Goal: Information Seeking & Learning: Learn about a topic

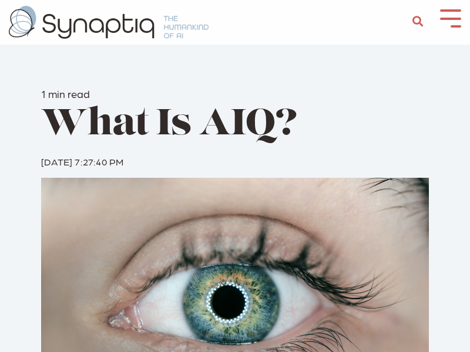
scroll to position [0, 5]
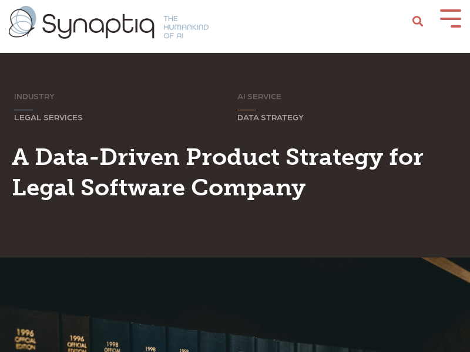
scroll to position [0, 5]
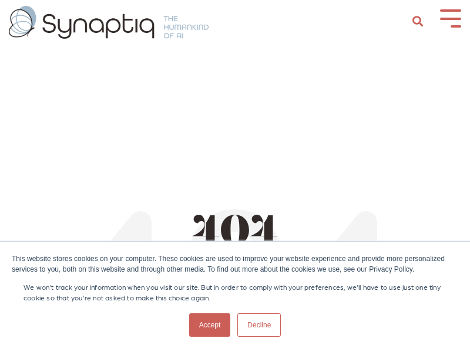
scroll to position [0, 5]
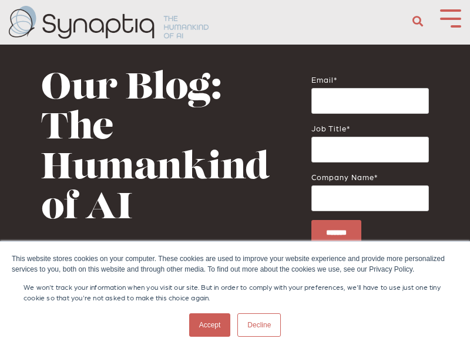
scroll to position [0, 5]
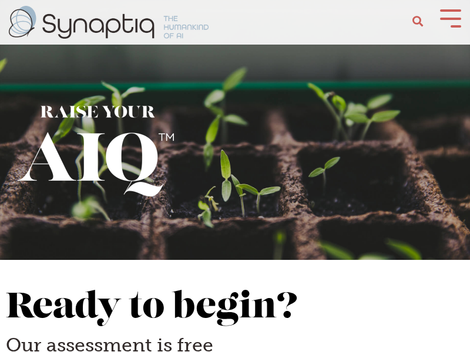
scroll to position [0, 5]
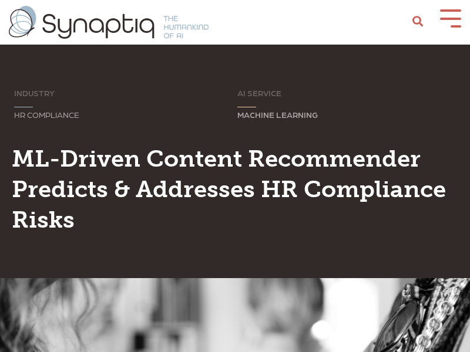
scroll to position [0, 5]
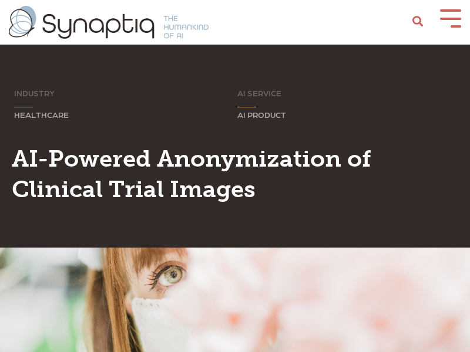
scroll to position [0, 5]
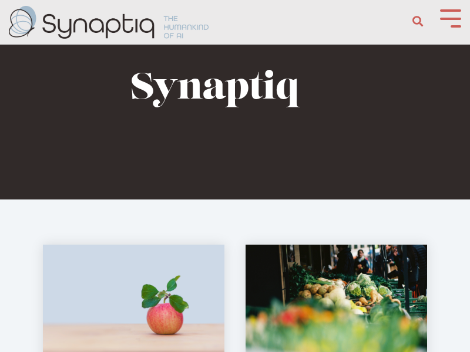
scroll to position [0, 5]
